Goal: Task Accomplishment & Management: Use online tool/utility

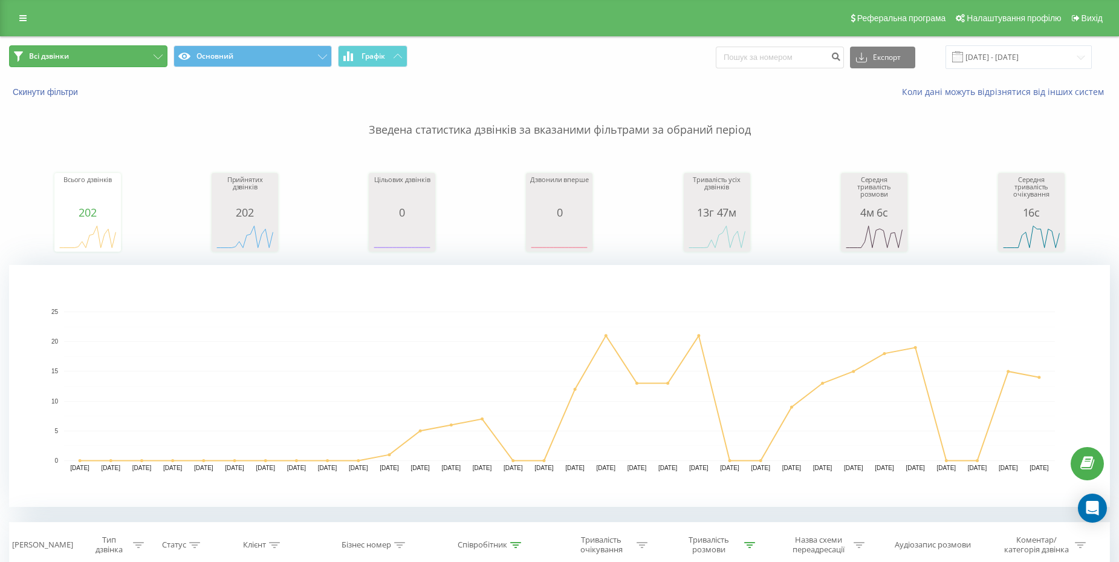
click at [43, 57] on span "Всі дзвінки" at bounding box center [49, 56] width 40 height 10
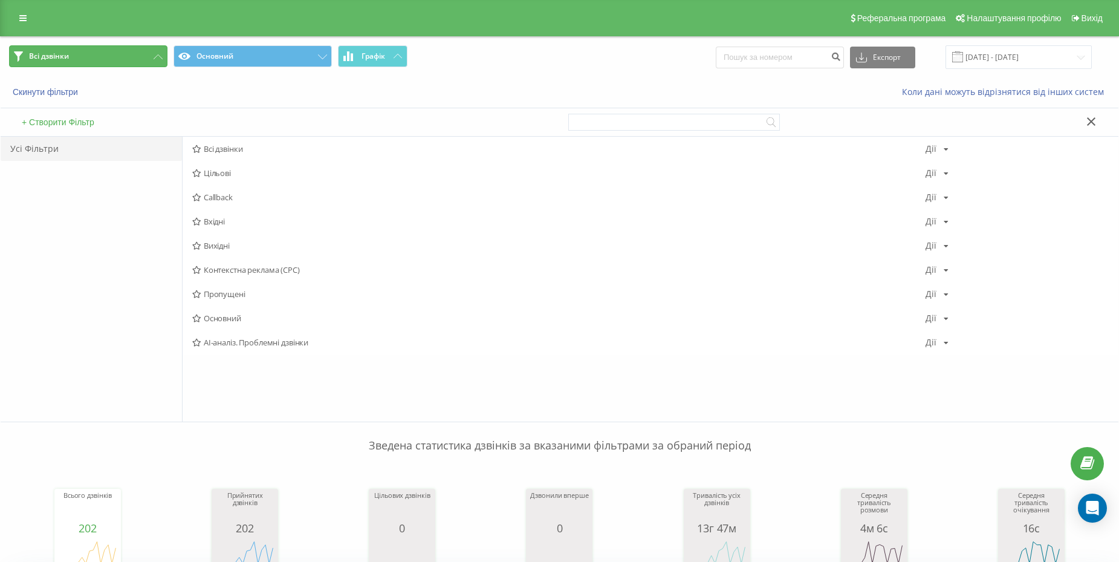
click at [43, 57] on span "Всі дзвінки" at bounding box center [49, 56] width 40 height 10
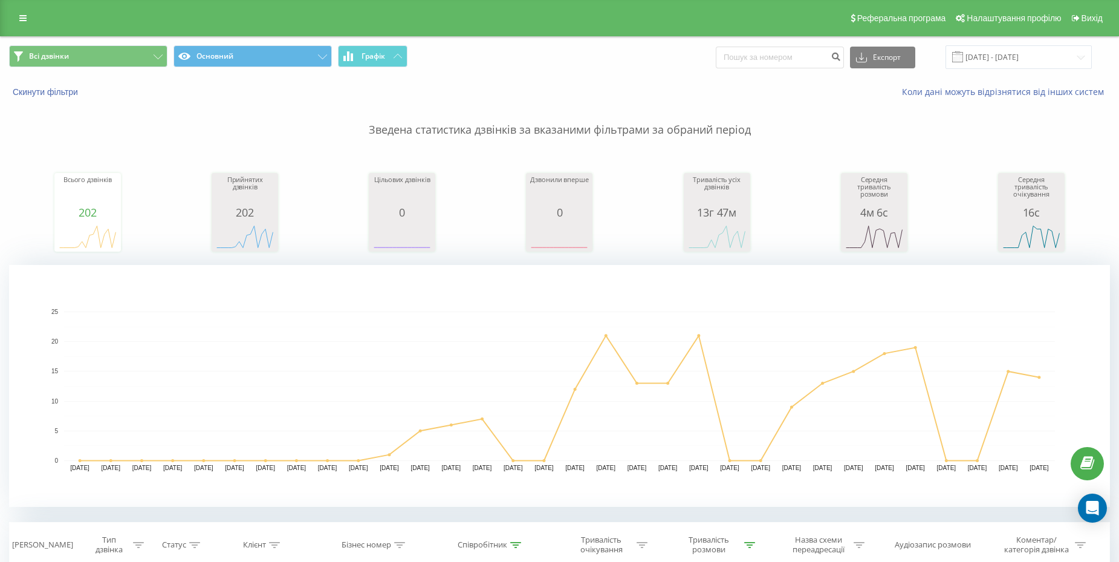
click at [10, 17] on div "Реферальна програма Налаштування профілю Вихід" at bounding box center [559, 18] width 1119 height 36
click at [18, 19] on link at bounding box center [23, 18] width 22 height 17
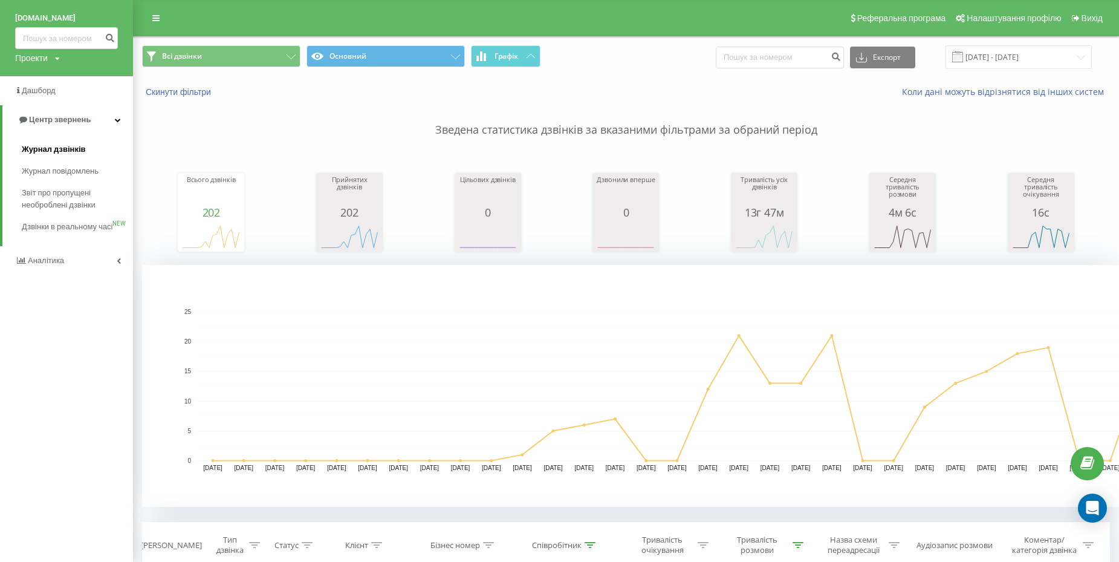
click at [58, 147] on span "Журнал дзвінків" at bounding box center [54, 149] width 64 height 12
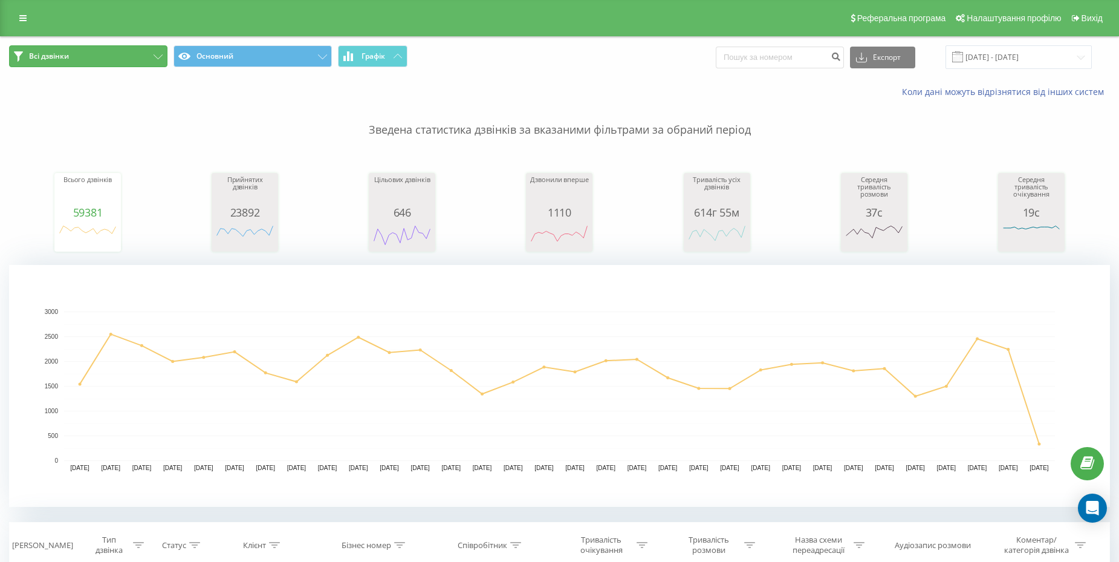
click at [79, 61] on button "Всі дзвінки" at bounding box center [88, 56] width 158 height 22
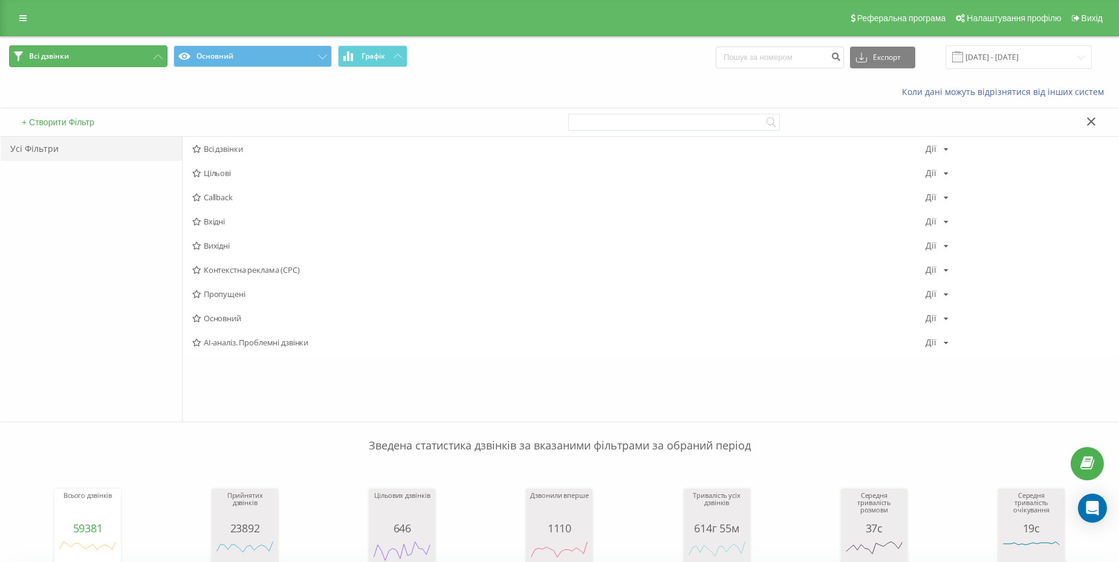
click at [89, 65] on button "Всі дзвінки" at bounding box center [88, 56] width 158 height 22
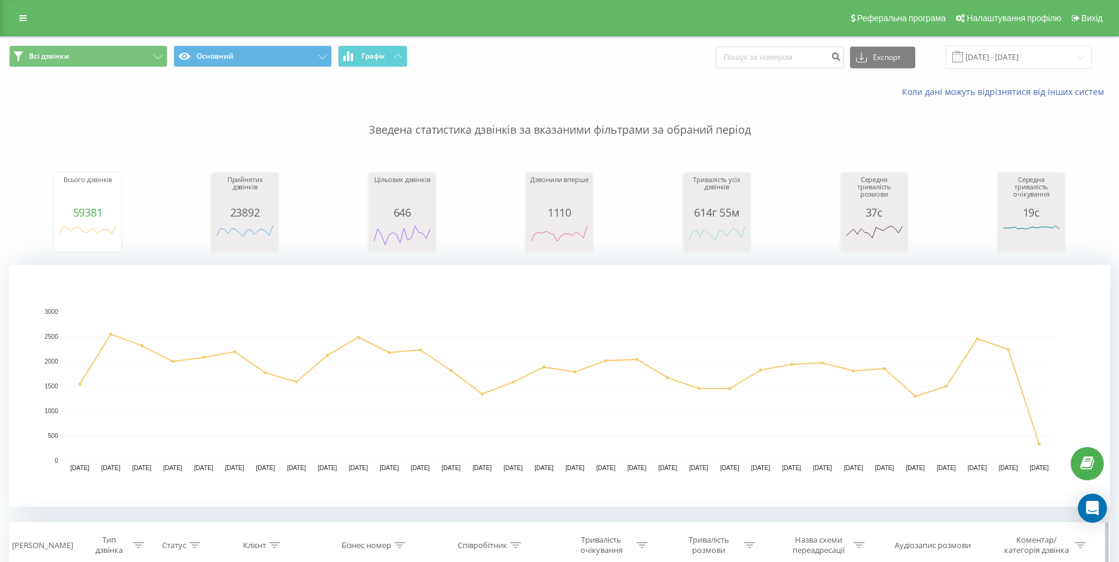
click at [515, 542] on icon at bounding box center [515, 545] width 11 height 6
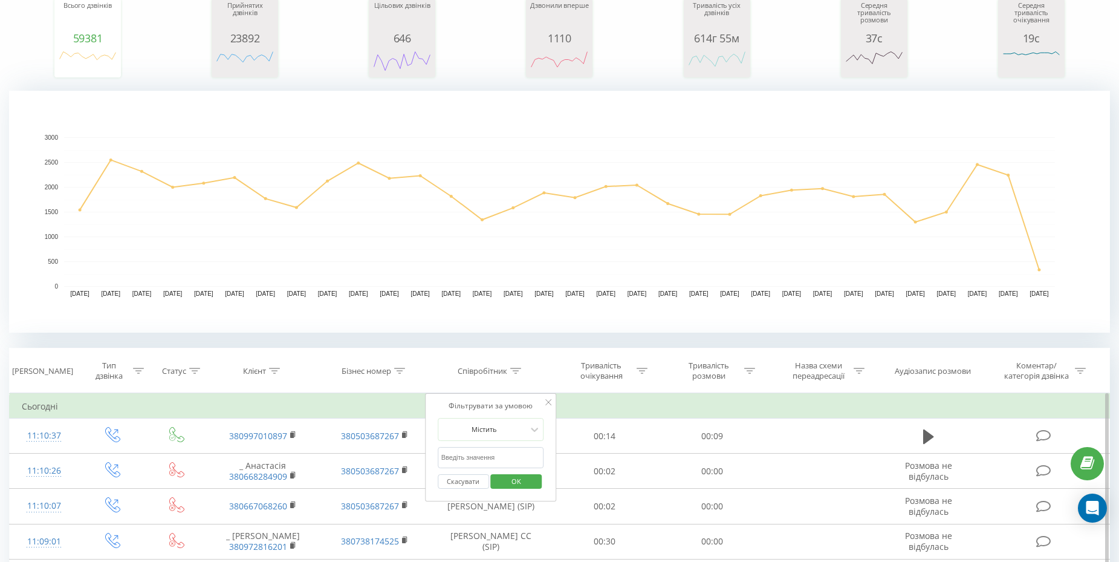
scroll to position [174, 0]
click at [495, 458] on input "text" at bounding box center [491, 457] width 106 height 21
type input "[PERSON_NAME]"
click at [509, 486] on span "OK" at bounding box center [516, 481] width 34 height 19
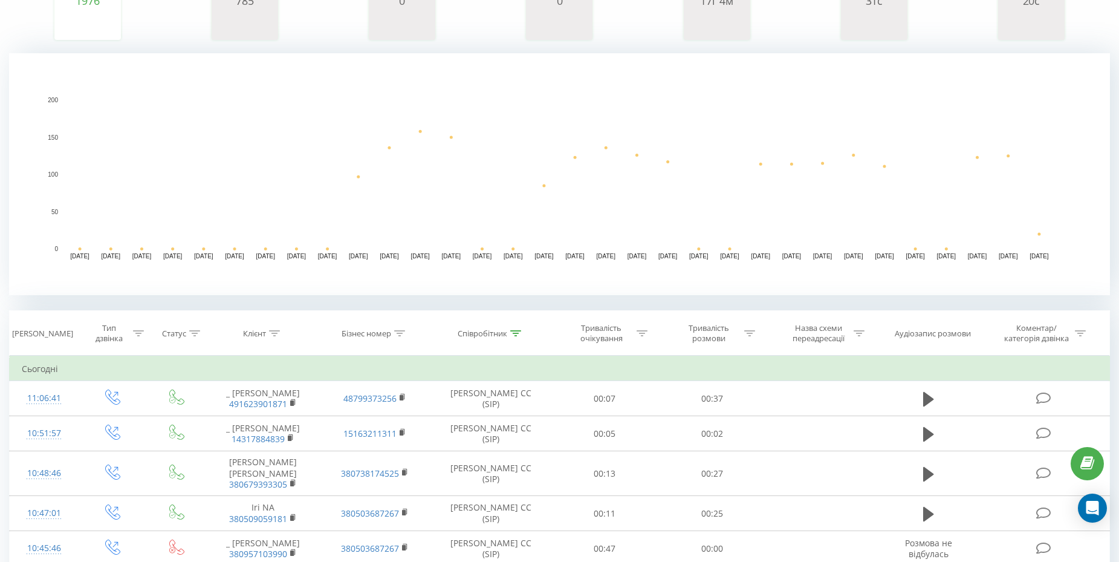
scroll to position [225, 0]
